Goal: Information Seeking & Learning: Check status

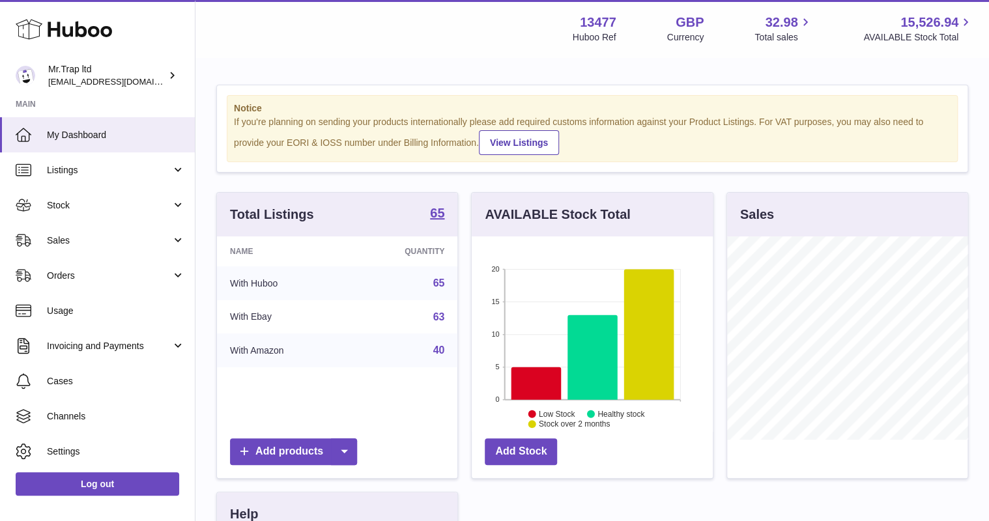
scroll to position [203, 240]
click at [81, 245] on span "Sales" at bounding box center [109, 240] width 124 height 12
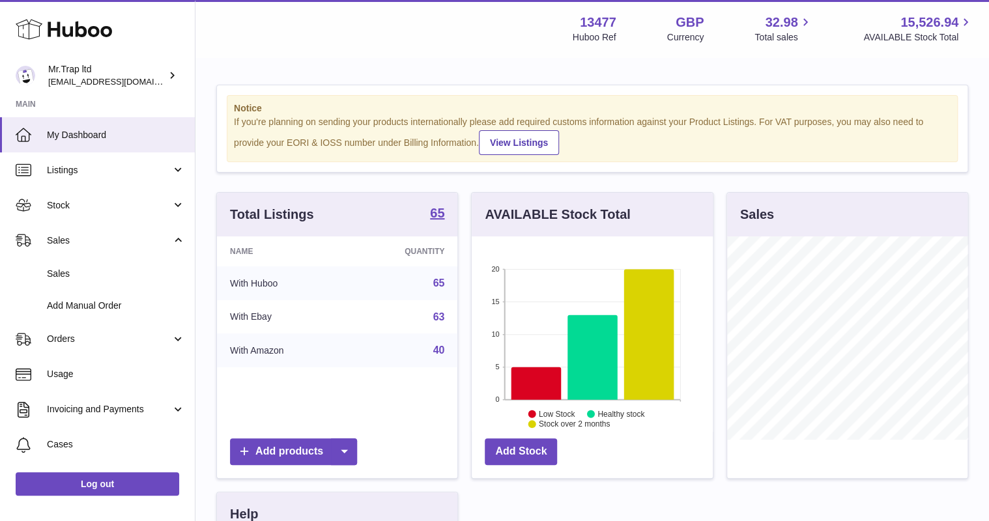
click at [83, 264] on link "Sales" at bounding box center [97, 274] width 195 height 32
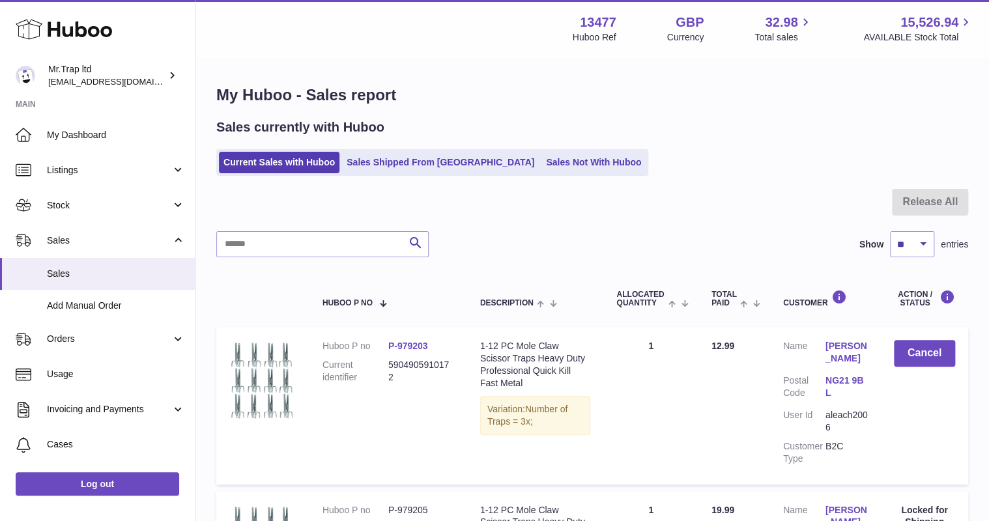
click at [541, 165] on link "Sales Not With Huboo" at bounding box center [593, 162] width 104 height 21
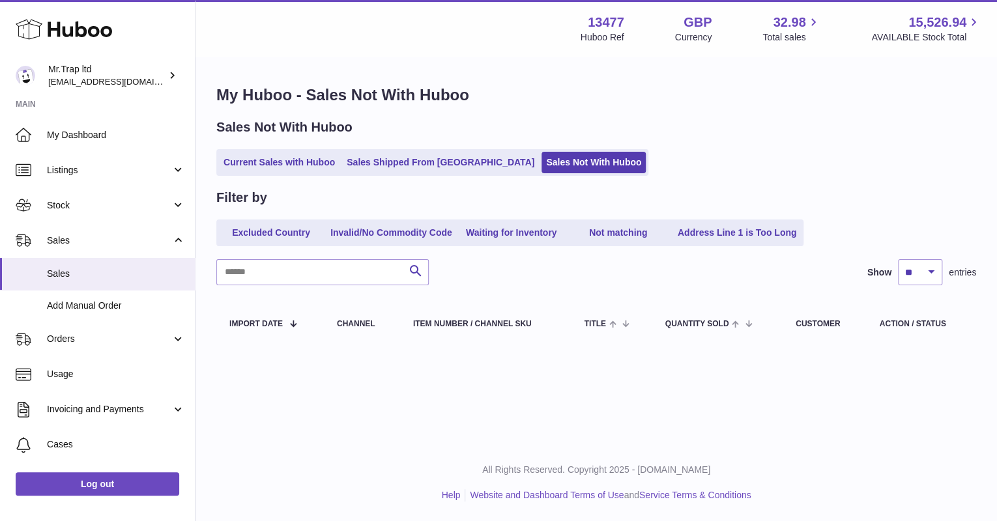
click at [282, 161] on link "Current Sales with Huboo" at bounding box center [279, 162] width 120 height 21
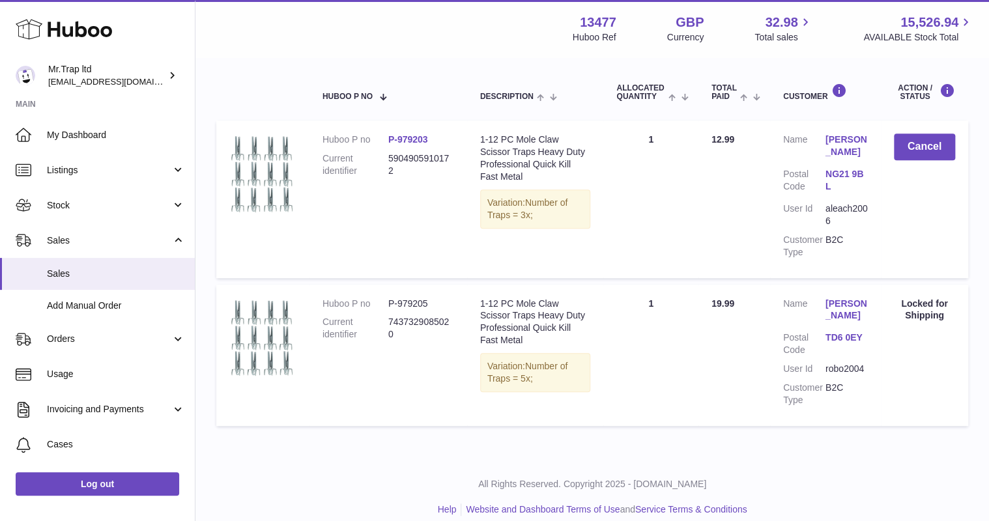
scroll to position [219, 0]
